Goal: Information Seeking & Learning: Learn about a topic

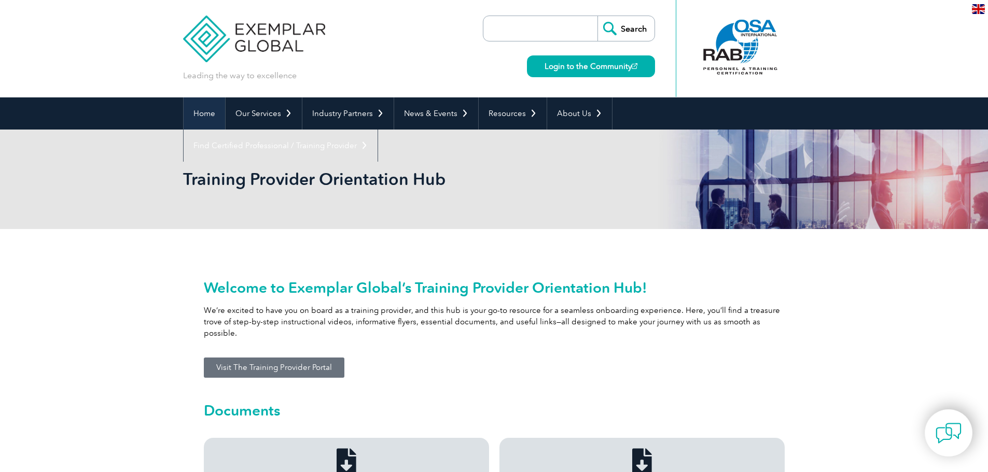
click at [213, 108] on link "Home" at bounding box center [204, 113] width 41 height 32
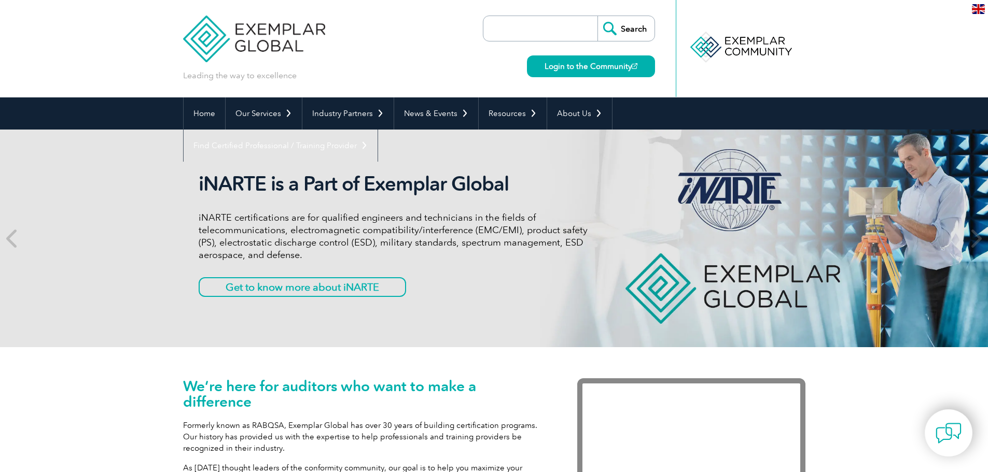
click at [551, 33] on input "search" at bounding box center [543, 28] width 109 height 25
type input "community"
click at [597, 16] on input "Search" at bounding box center [625, 28] width 57 height 25
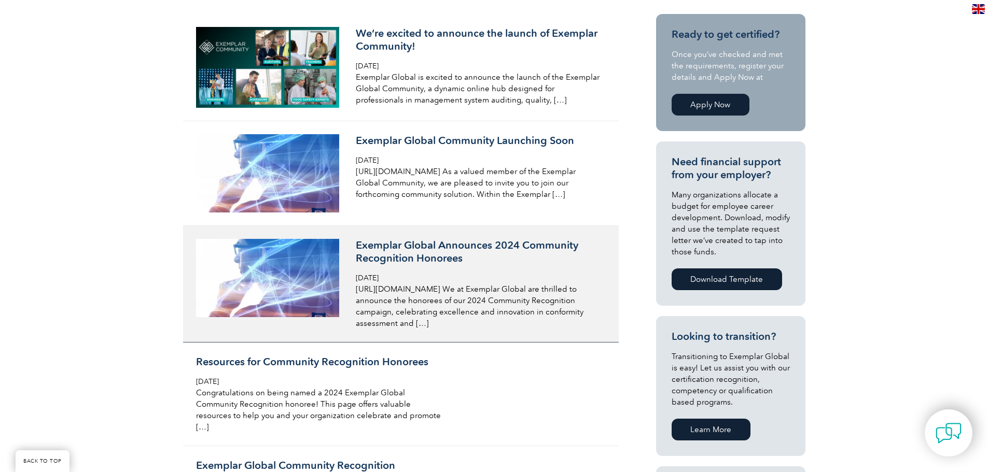
scroll to position [104, 0]
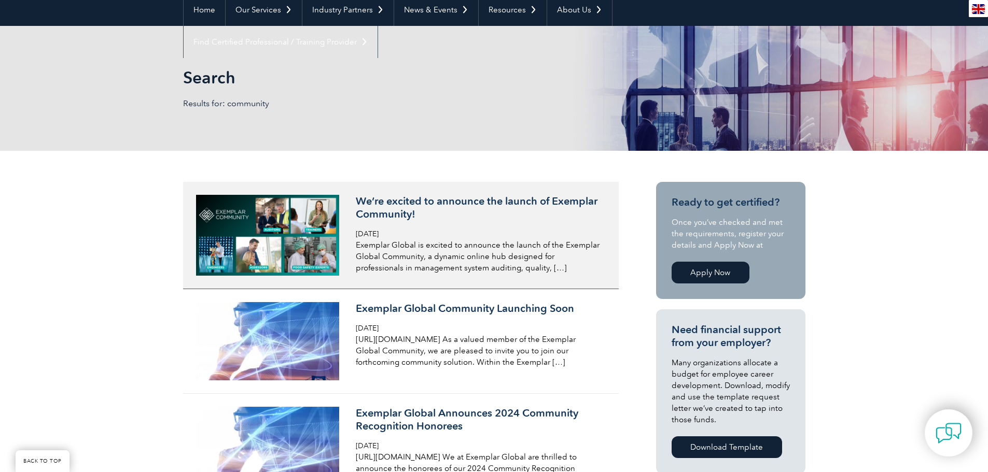
click at [485, 223] on div "We’re excited to announce the launch of Exemplar Community! [DATE] Exemplar Glo…" at bounding box center [479, 234] width 246 height 79
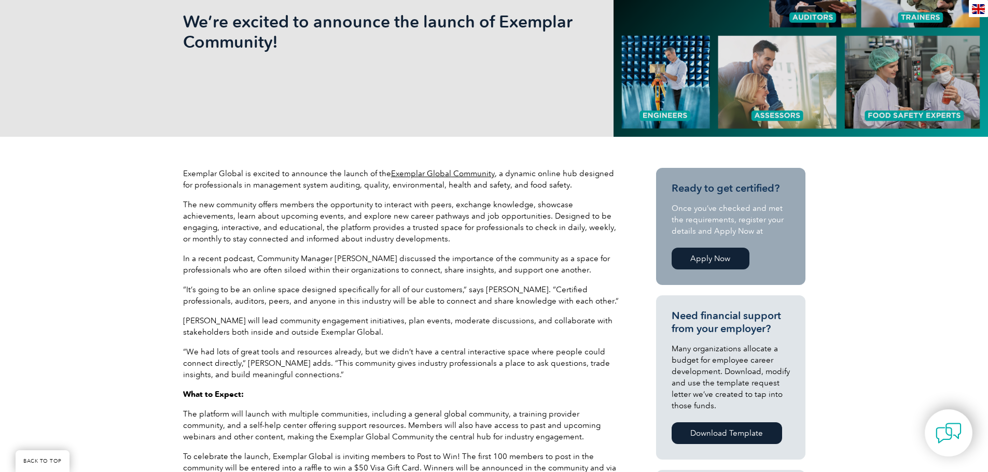
scroll to position [207, 0]
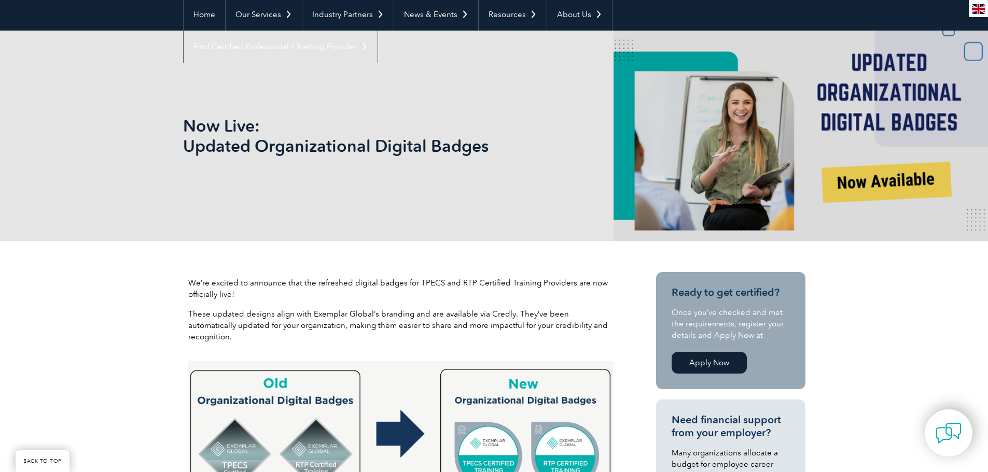
scroll to position [104, 0]
